Goal: Information Seeking & Learning: Compare options

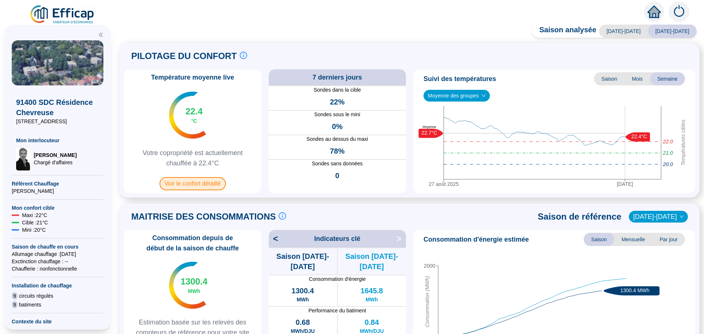
click at [189, 183] on span "Voir le confort détaillé" at bounding box center [192, 183] width 66 height 13
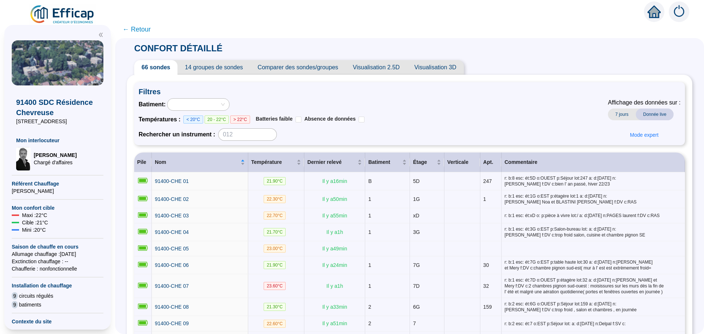
click at [317, 66] on span "Comparer des sondes/groupes" at bounding box center [297, 67] width 95 height 15
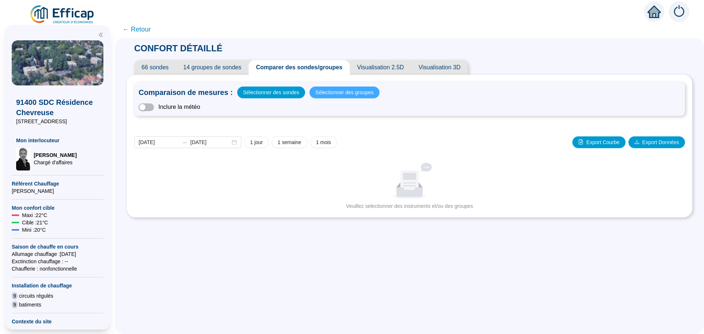
click at [345, 93] on span "Sélectionner des groupes" at bounding box center [344, 92] width 58 height 10
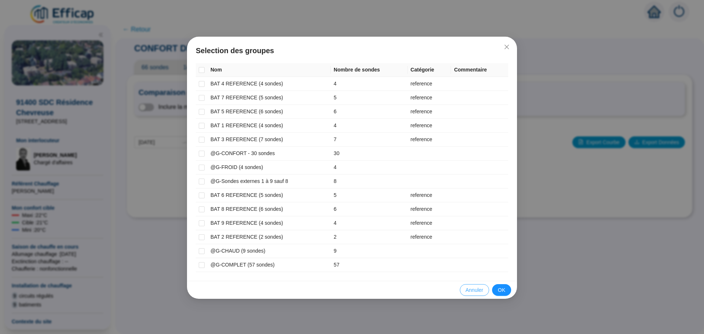
click at [475, 290] on span "Annuler" at bounding box center [475, 290] width 18 height 8
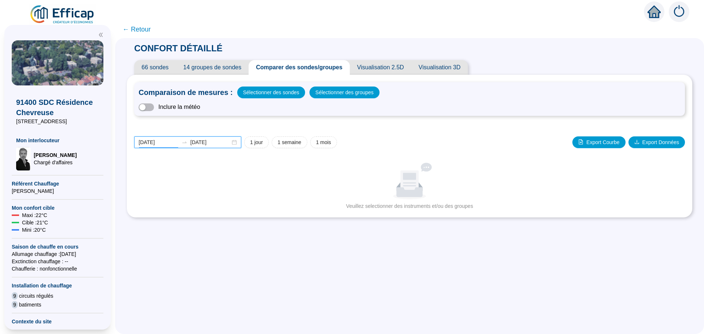
click at [171, 143] on input "[DATE]" at bounding box center [159, 143] width 40 height 8
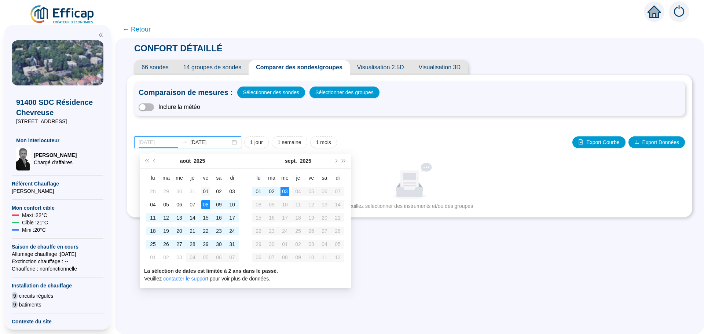
type input "[DATE]"
click at [207, 194] on div "01" at bounding box center [205, 191] width 9 height 9
type input "[DATE]"
click at [232, 244] on div "31" at bounding box center [232, 244] width 9 height 9
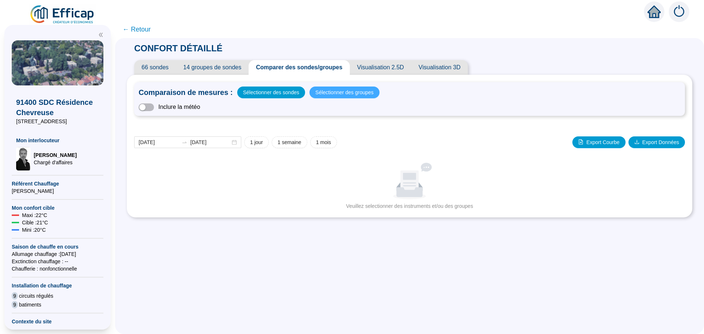
click at [333, 92] on span "Sélectionner des groupes" at bounding box center [344, 92] width 58 height 10
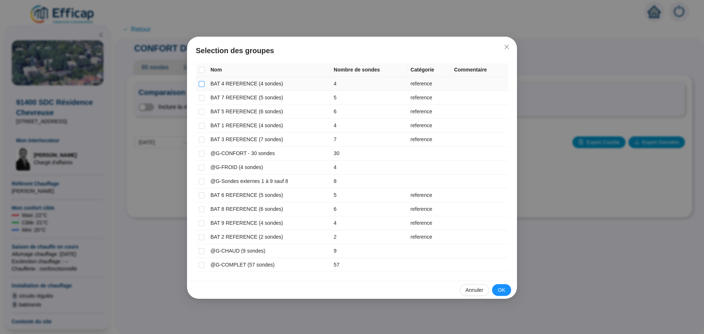
click at [201, 85] on input "checkbox" at bounding box center [202, 84] width 6 height 6
checkbox input "true"
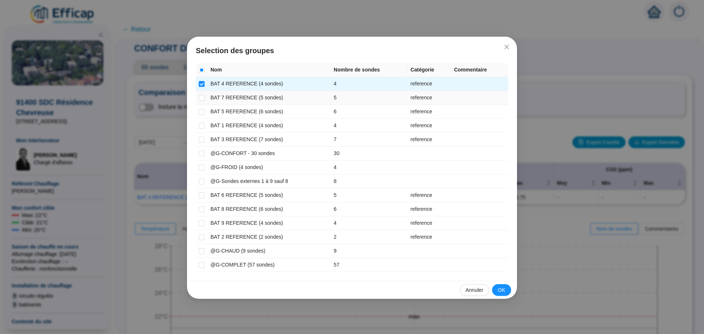
drag, startPoint x: 201, startPoint y: 98, endPoint x: 200, endPoint y: 106, distance: 8.1
click at [200, 106] on tbody "BAT 4 REFERENCE (4 sondes) 4 reference BAT 7 REFERENCE (5 sondes) 5 reference B…" at bounding box center [352, 174] width 312 height 195
click at [200, 111] on input "checkbox" at bounding box center [202, 112] width 6 height 6
checkbox input "true"
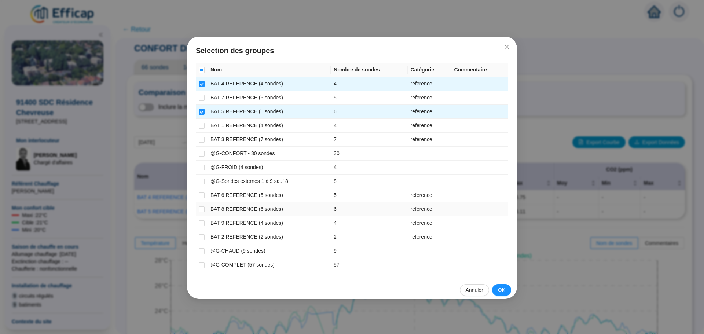
click at [205, 209] on td at bounding box center [202, 209] width 12 height 14
click at [202, 211] on input "checkbox" at bounding box center [202, 209] width 6 height 6
checkbox input "true"
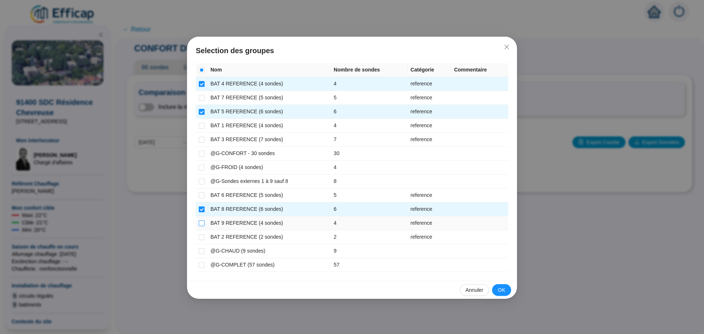
click at [201, 221] on input "checkbox" at bounding box center [202, 223] width 6 height 6
checkbox input "true"
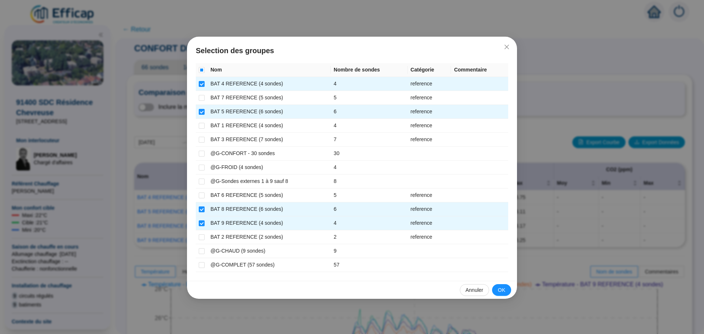
click at [499, 289] on span "OK" at bounding box center [501, 290] width 7 height 8
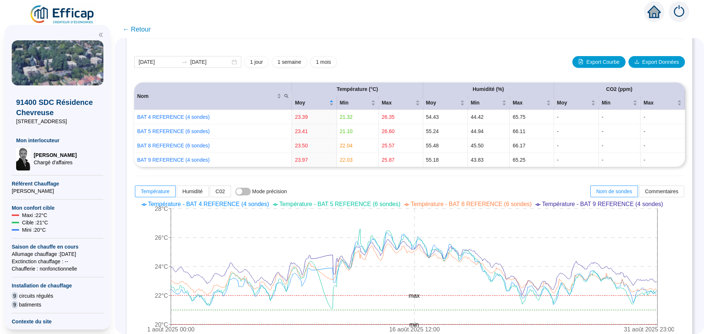
scroll to position [110, 0]
